Goal: Check status: Check status

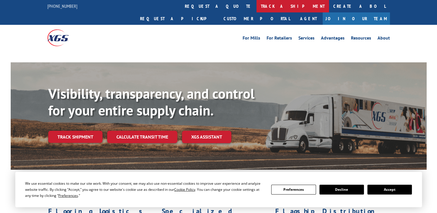
click at [256, 8] on link "track a shipment" at bounding box center [292, 6] width 72 height 12
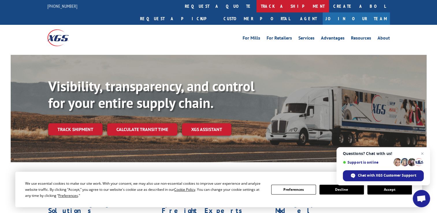
click at [256, 8] on link "track a shipment" at bounding box center [292, 6] width 72 height 12
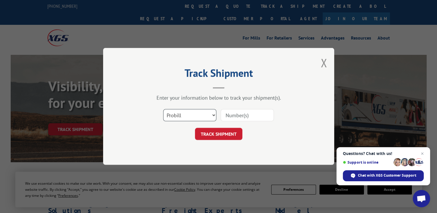
click at [186, 111] on select "Select category... Probill BOL PO" at bounding box center [189, 115] width 53 height 12
click at [163, 109] on select "Select category... Probill BOL PO" at bounding box center [189, 115] width 53 height 12
click at [174, 109] on div "Select category... Probill BOL PO" at bounding box center [189, 115] width 53 height 13
click at [176, 113] on select "Select category... Probill BOL PO" at bounding box center [189, 115] width 53 height 12
select select "bol"
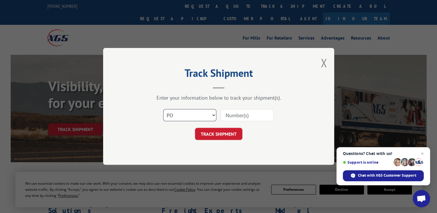
click at [163, 109] on select "Select category... Probill BOL PO" at bounding box center [189, 115] width 53 height 12
click at [244, 117] on input at bounding box center [247, 115] width 53 height 12
paste input "17517880"
type input "17517880"
click at [217, 138] on button "TRACK SHIPMENT" at bounding box center [218, 134] width 47 height 12
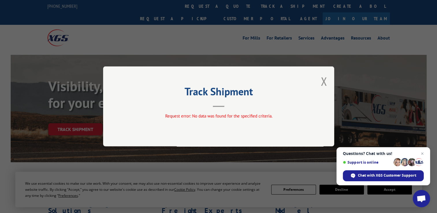
click at [320, 82] on div "Track Shipment Request error: No data was found for the specified criteria." at bounding box center [218, 106] width 231 height 80
click at [323, 81] on button "Close modal" at bounding box center [324, 81] width 6 height 15
